Goal: Task Accomplishment & Management: Manage account settings

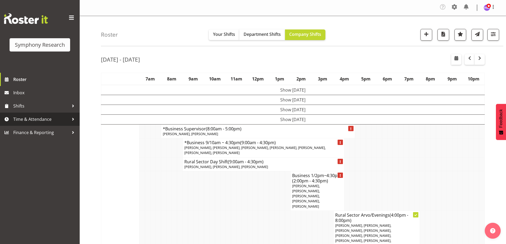
click at [35, 125] on link "Time & Attendance" at bounding box center [40, 119] width 80 height 13
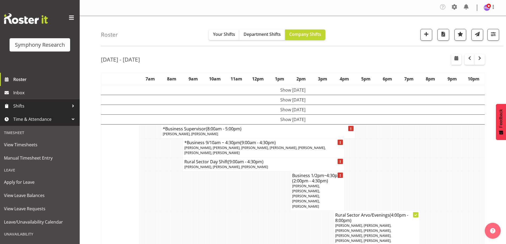
click at [34, 107] on span "Shifts" at bounding box center [41, 106] width 56 height 8
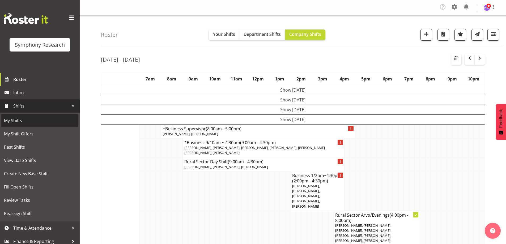
click at [41, 124] on span "My Shifts" at bounding box center [40, 121] width 72 height 8
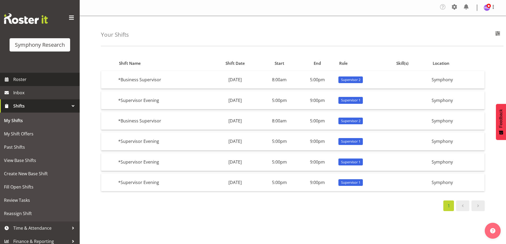
click at [61, 81] on span "Roster" at bounding box center [45, 80] width 64 height 8
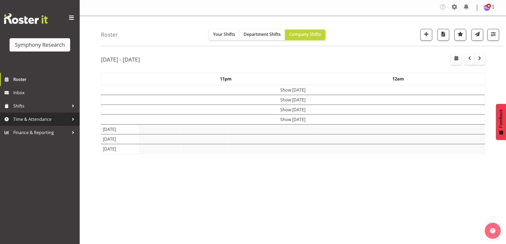
click at [47, 116] on span "Time & Attendance" at bounding box center [41, 119] width 56 height 8
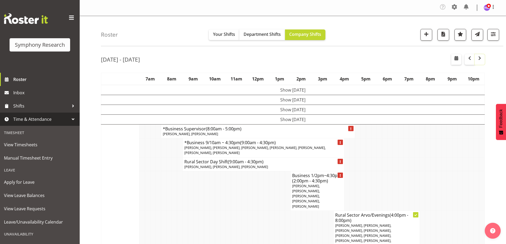
click at [477, 63] on button "button" at bounding box center [480, 59] width 10 height 11
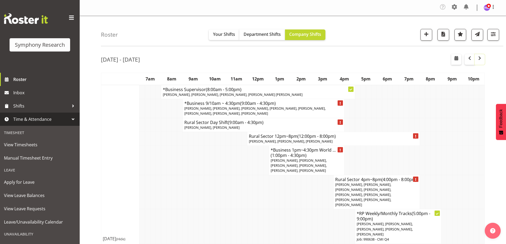
click at [475, 54] on button "button" at bounding box center [480, 59] width 10 height 11
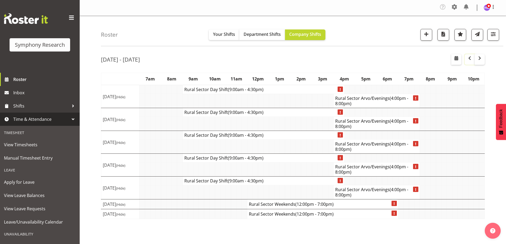
click at [469, 58] on span "button" at bounding box center [470, 58] width 6 height 6
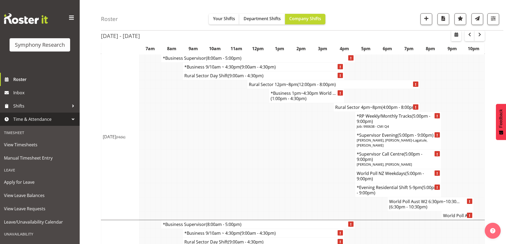
scroll to position [514, 0]
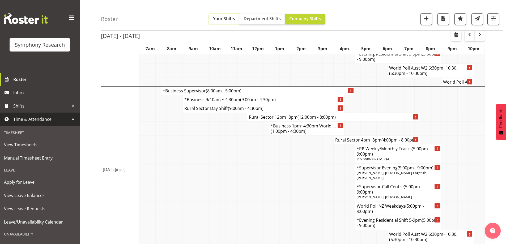
click at [231, 17] on span "Your Shifts" at bounding box center [224, 19] width 22 height 6
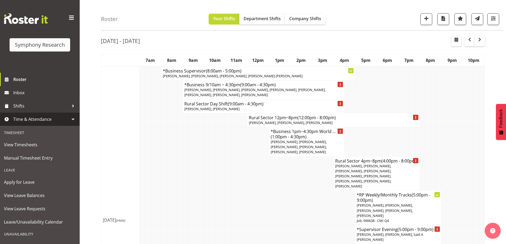
scroll to position [514, 0]
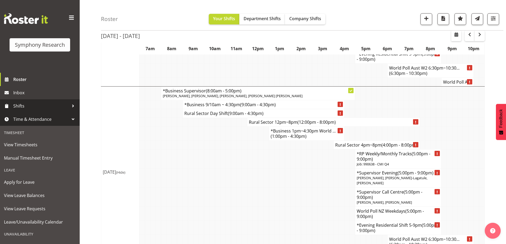
click at [52, 106] on span "Shifts" at bounding box center [41, 106] width 56 height 8
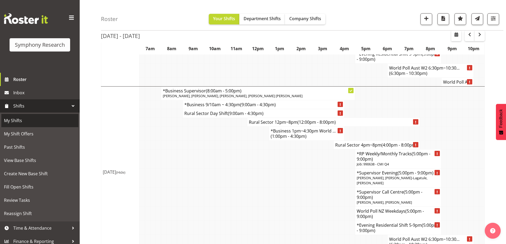
click at [45, 121] on span "My Shifts" at bounding box center [40, 121] width 72 height 8
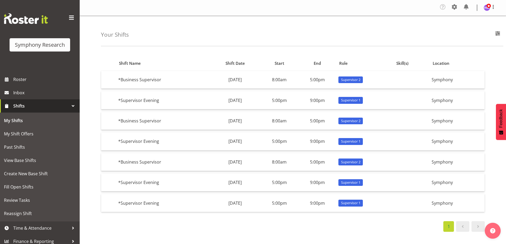
click at [124, 226] on div "1" at bounding box center [293, 226] width 384 height 11
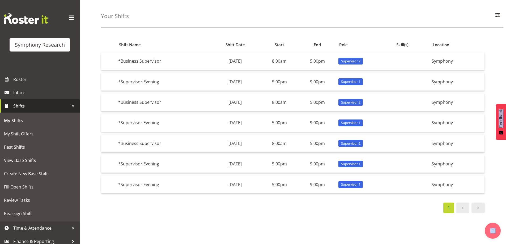
drag, startPoint x: 124, startPoint y: 226, endPoint x: 124, endPoint y: 211, distance: 15.4
click at [124, 211] on div "Shift Name Shift Date Start End Role Skill(s) Location *Business Supervisor [DA…" at bounding box center [303, 138] width 405 height 213
